Goal: Transaction & Acquisition: Purchase product/service

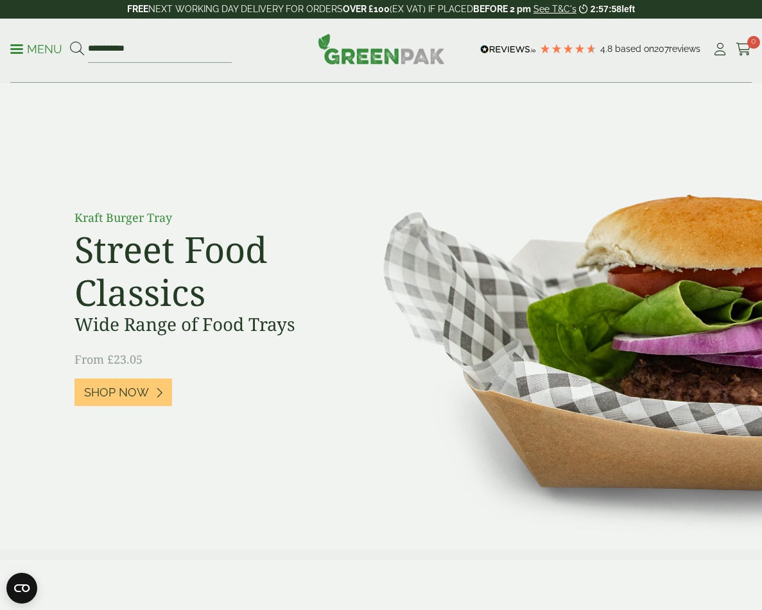
type input "**********"
click at [70, 41] on button at bounding box center [77, 49] width 14 height 17
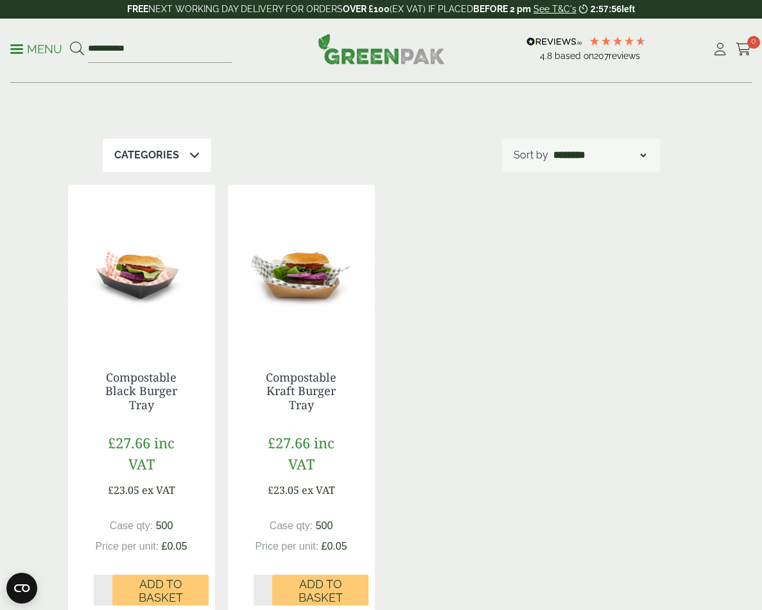
scroll to position [94, 0]
click at [303, 276] on img at bounding box center [301, 264] width 147 height 160
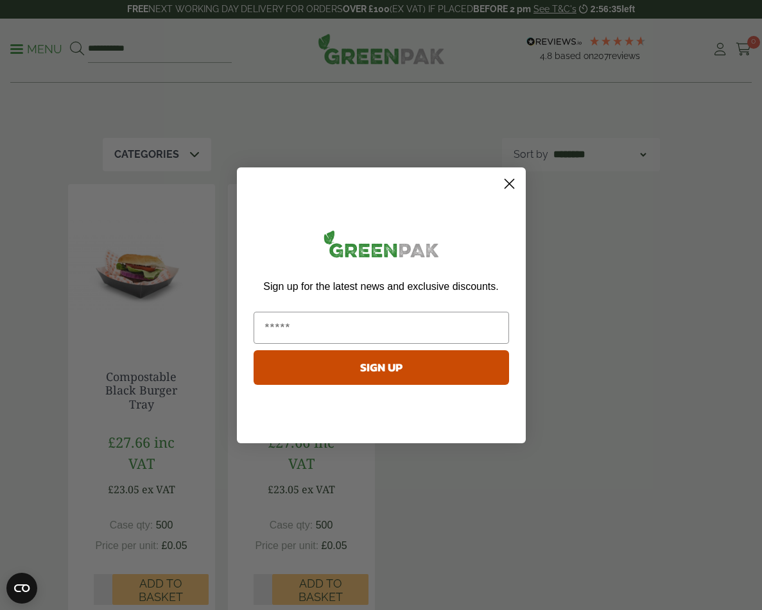
click at [510, 193] on circle "Close dialog" at bounding box center [508, 183] width 21 height 21
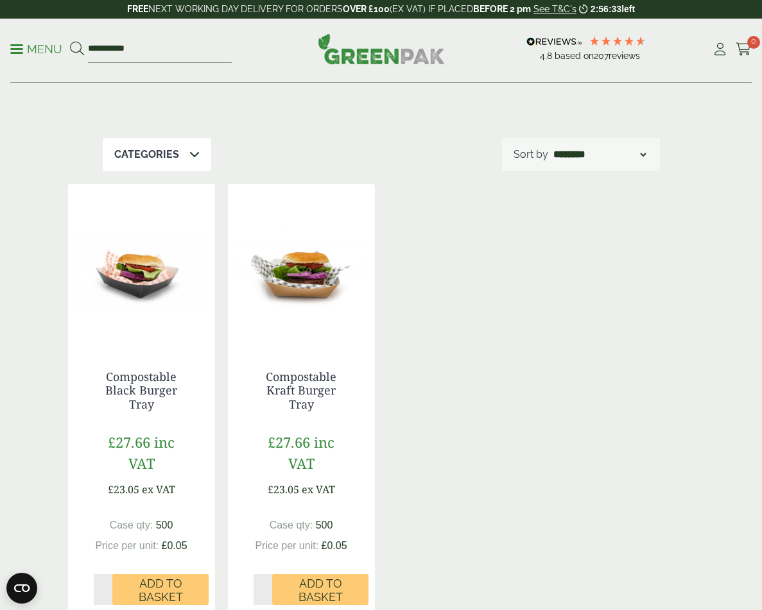
drag, startPoint x: 293, startPoint y: 302, endPoint x: 606, endPoint y: 381, distance: 323.0
click at [293, 302] on img at bounding box center [301, 264] width 147 height 160
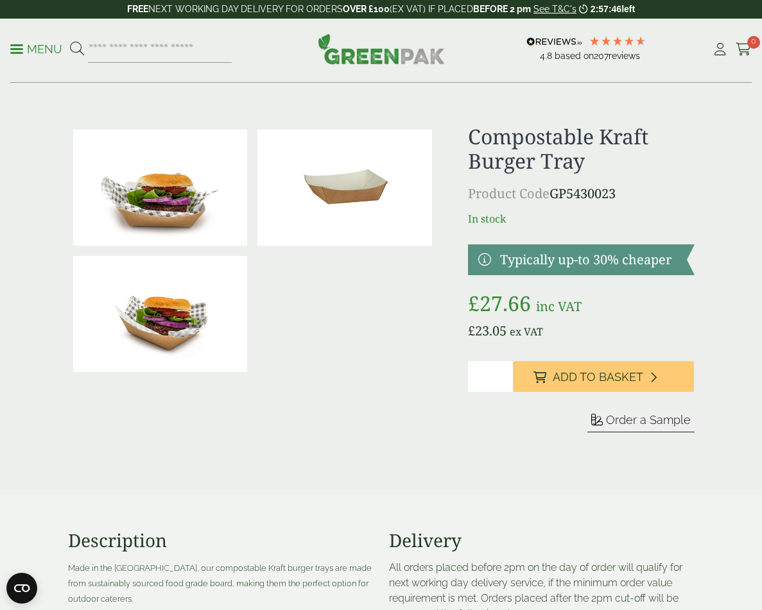
click at [406, 219] on img at bounding box center [344, 188] width 175 height 116
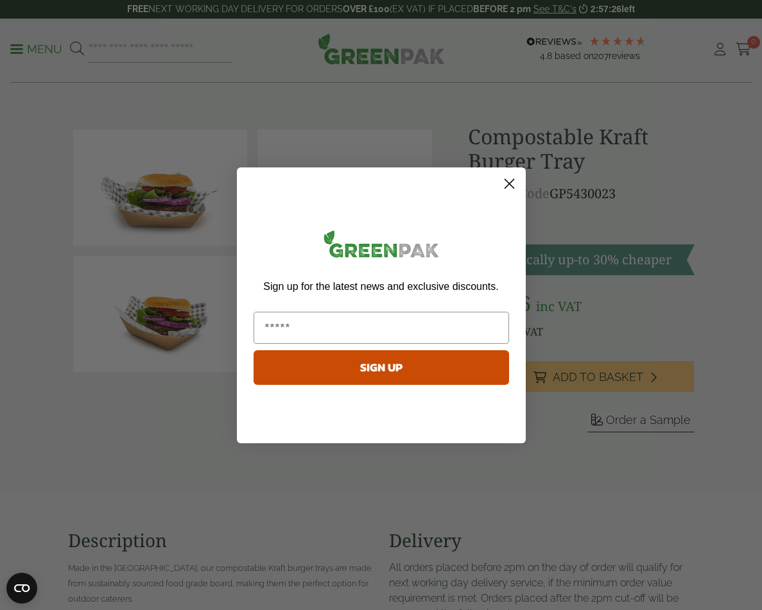
click at [503, 183] on circle "Close dialog" at bounding box center [508, 183] width 21 height 21
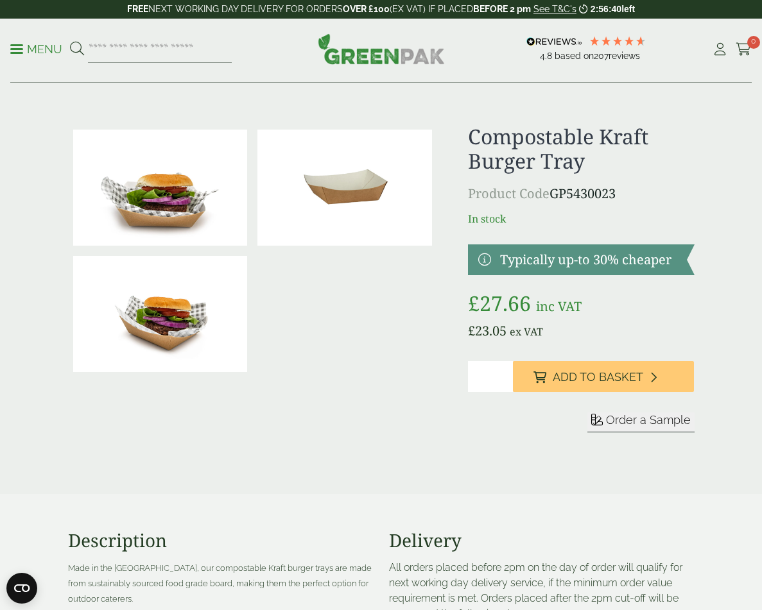
click at [260, 403] on div at bounding box center [252, 294] width 369 height 339
